Goal: Task Accomplishment & Management: Manage account settings

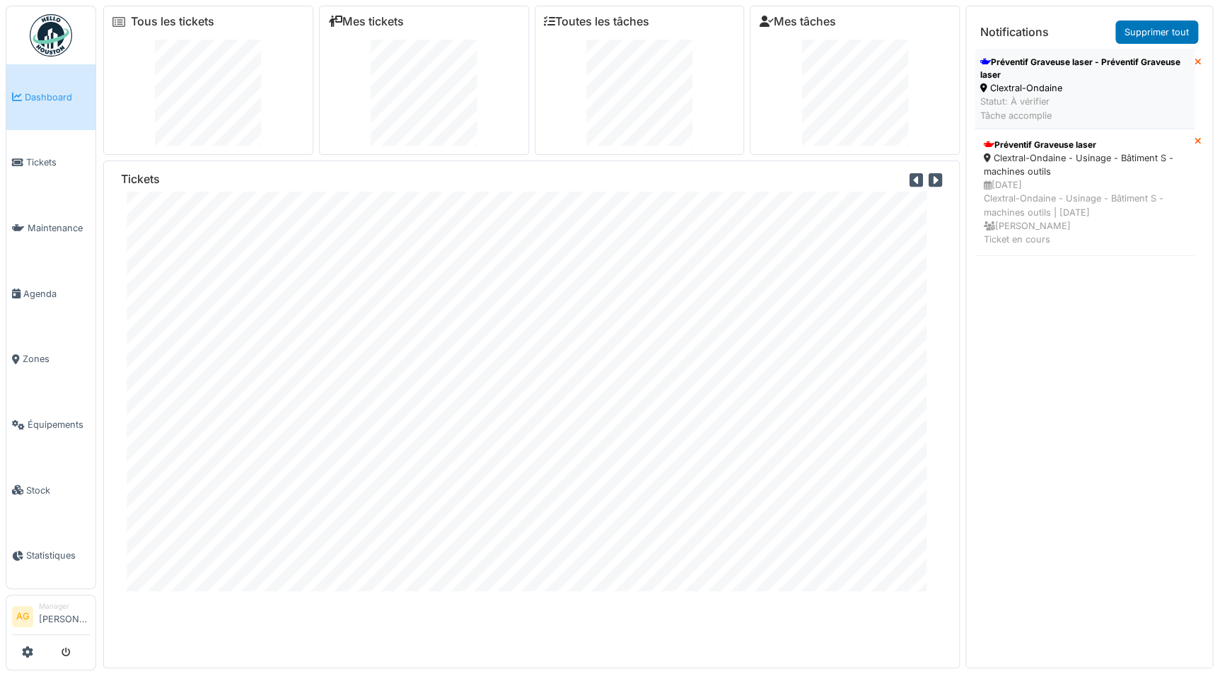
click at [1051, 85] on div "Clextral-Ondaine" at bounding box center [1084, 87] width 209 height 13
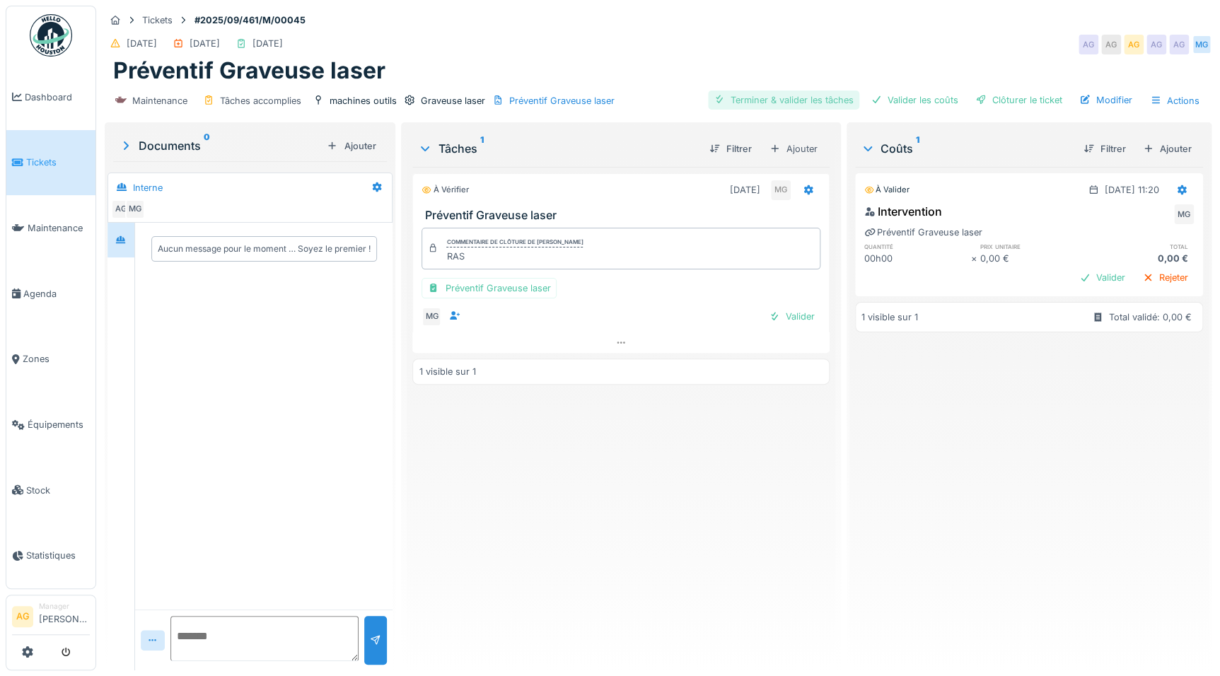
click at [773, 103] on div "Terminer & valider les tâches" at bounding box center [783, 100] width 151 height 19
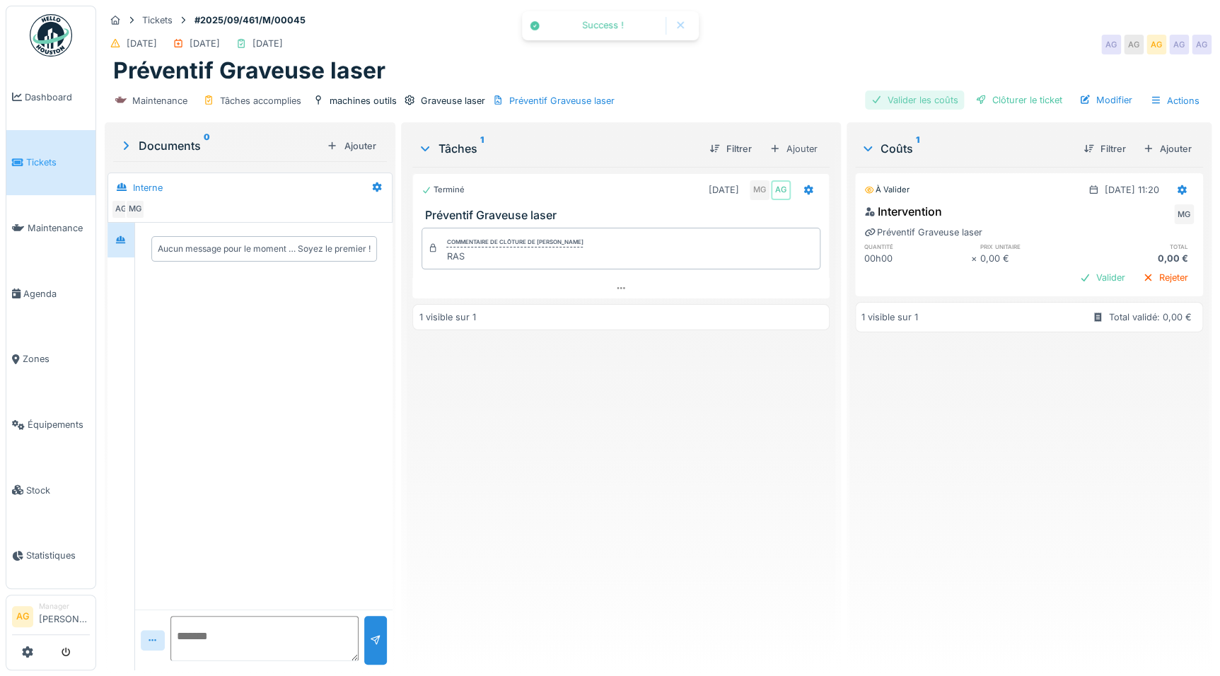
click at [898, 103] on div "Valider les coûts" at bounding box center [914, 100] width 99 height 19
click at [1008, 95] on div "Clôturer le ticket" at bounding box center [1019, 100] width 98 height 19
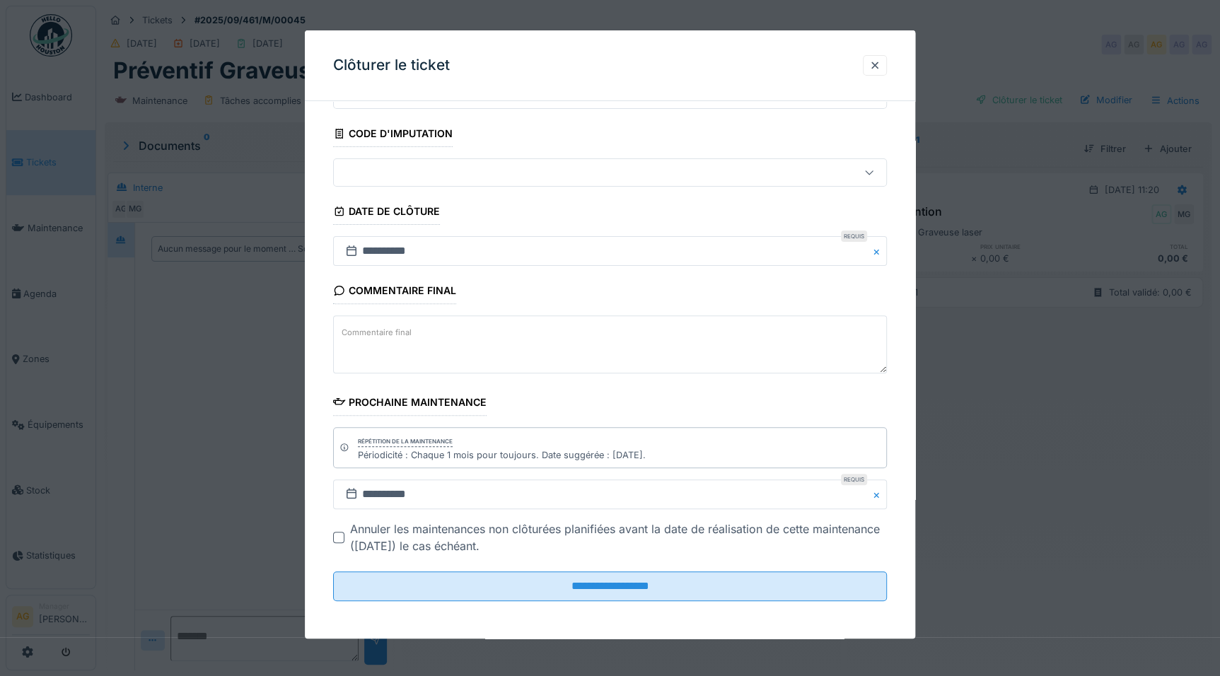
scroll to position [9, 0]
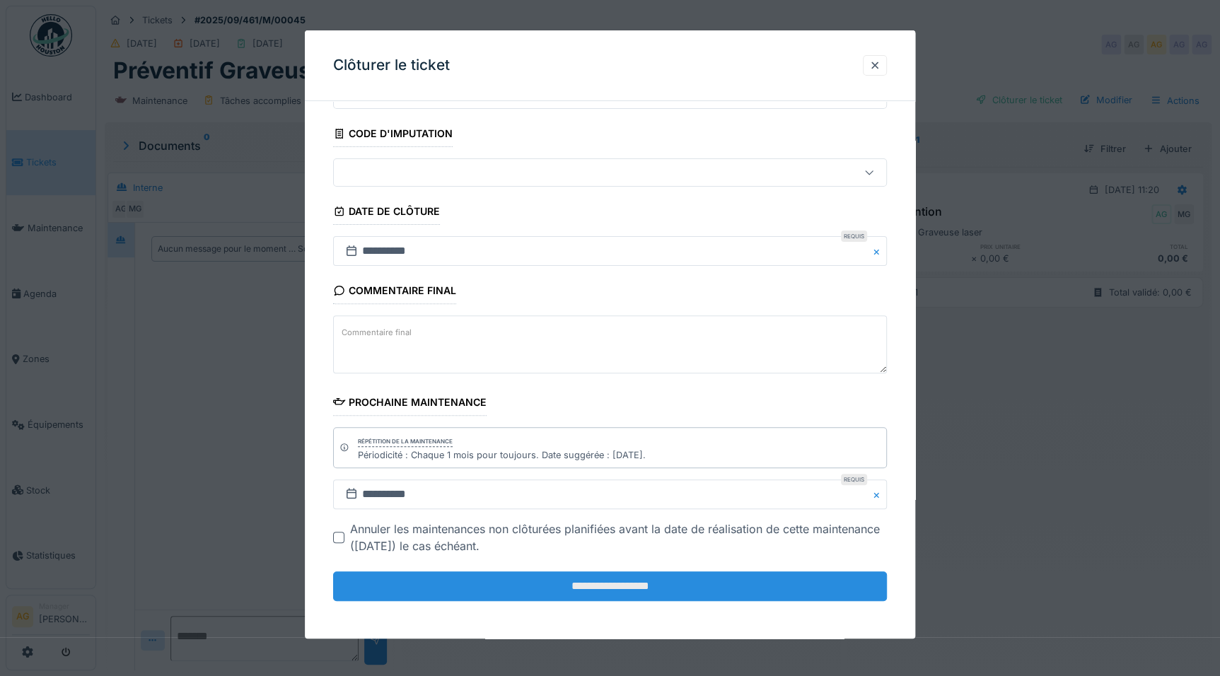
click at [558, 579] on input "**********" at bounding box center [610, 587] width 554 height 30
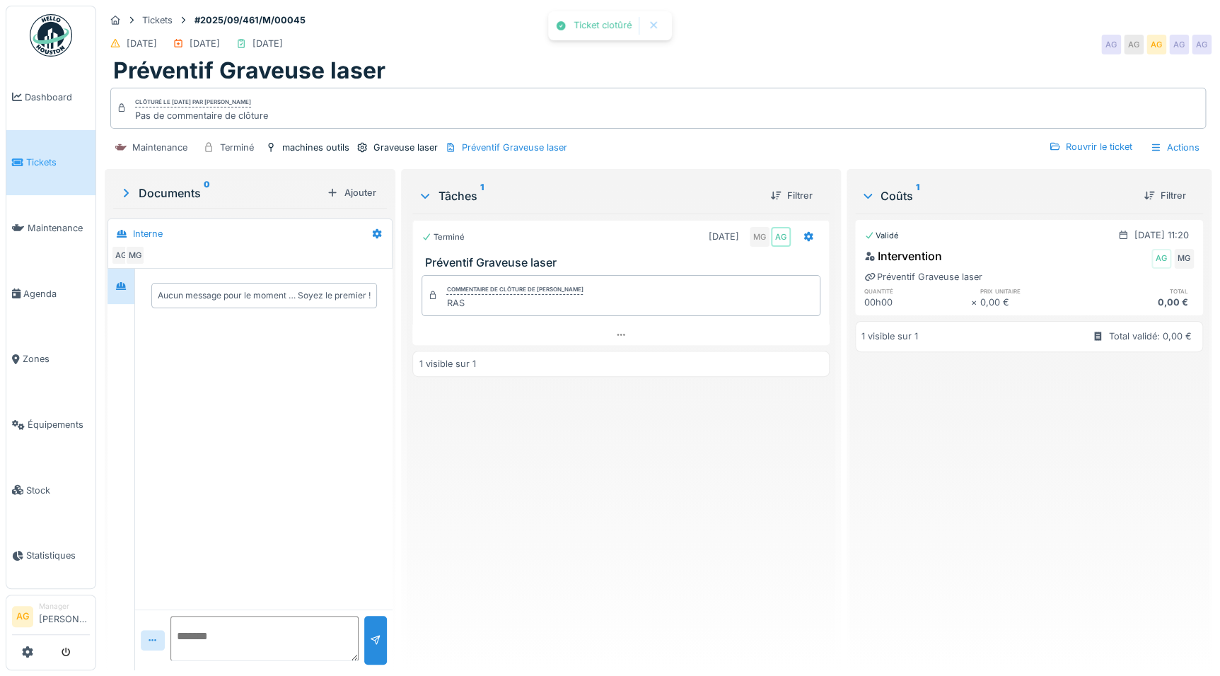
scroll to position [0, 0]
click at [33, 96] on span "Dashboard" at bounding box center [57, 97] width 65 height 13
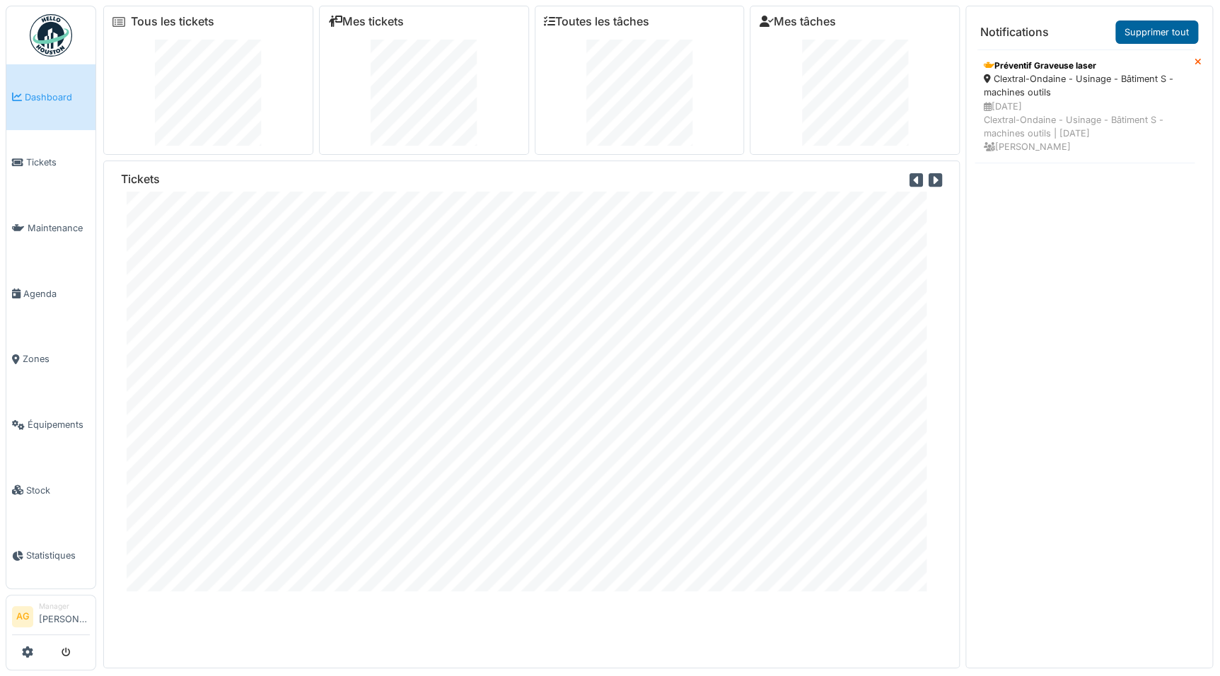
click at [1164, 25] on link "Supprimer tout" at bounding box center [1156, 32] width 83 height 23
